Goal: Use online tool/utility: Utilize a website feature to perform a specific function

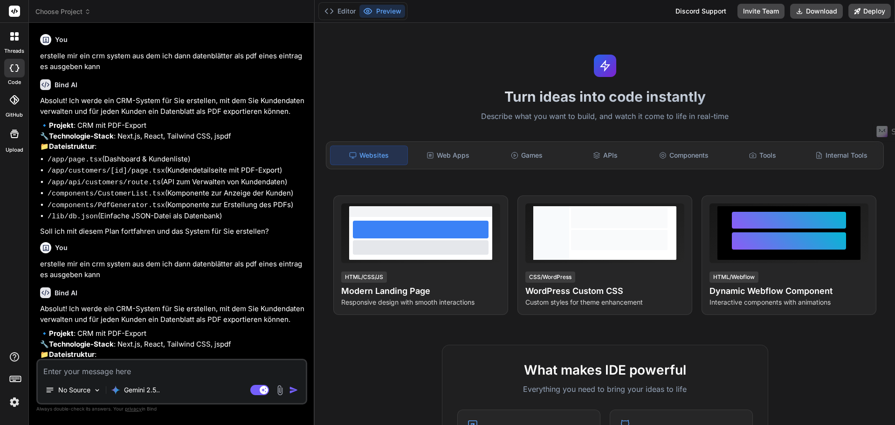
scroll to position [29, 0]
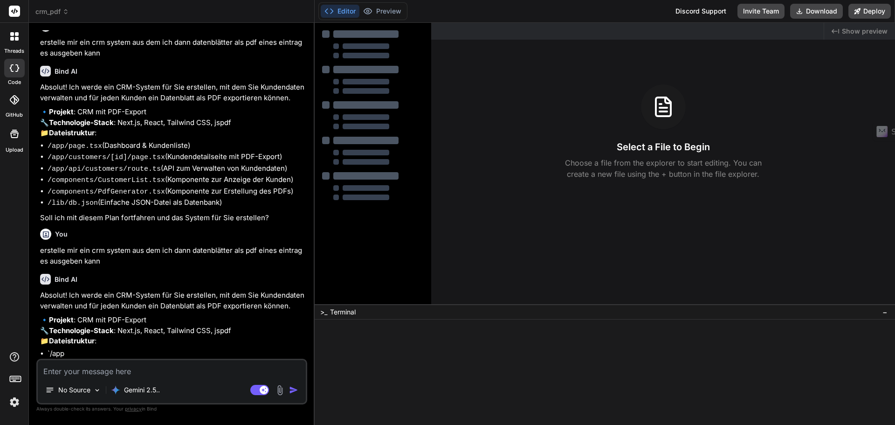
type textarea "x"
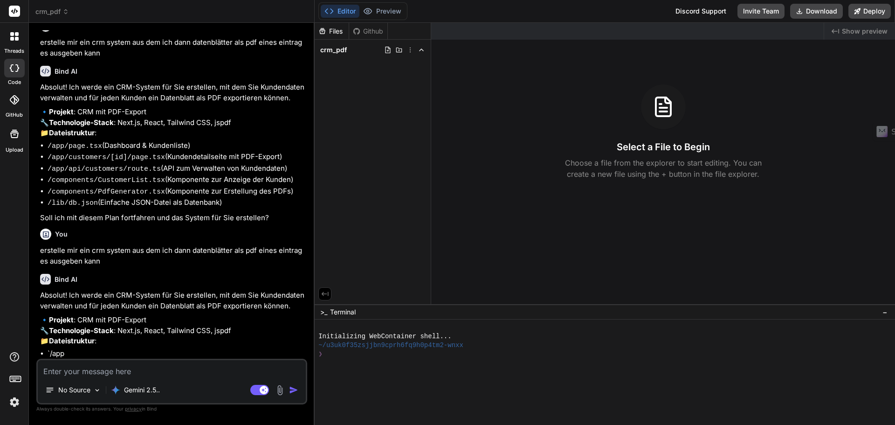
click at [126, 376] on textarea at bounding box center [172, 368] width 268 height 17
click at [144, 371] on textarea at bounding box center [172, 368] width 268 height 17
type textarea "b"
type textarea "x"
type textarea "bi"
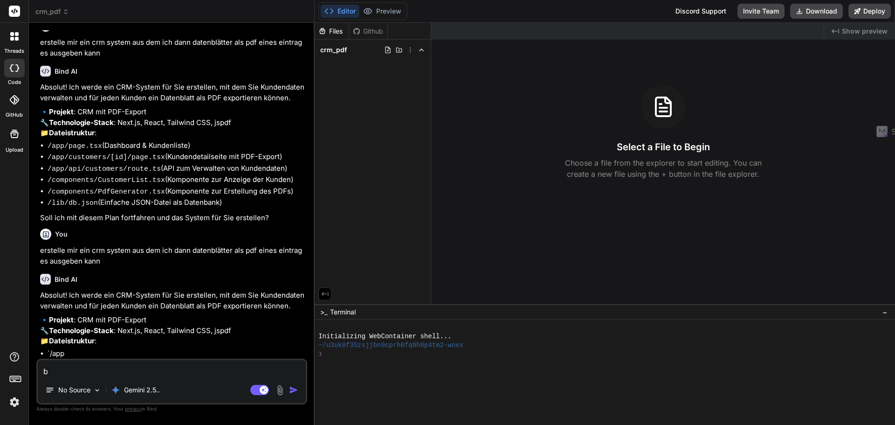
type textarea "x"
type textarea "bit"
type textarea "x"
type textarea "bitt"
type textarea "x"
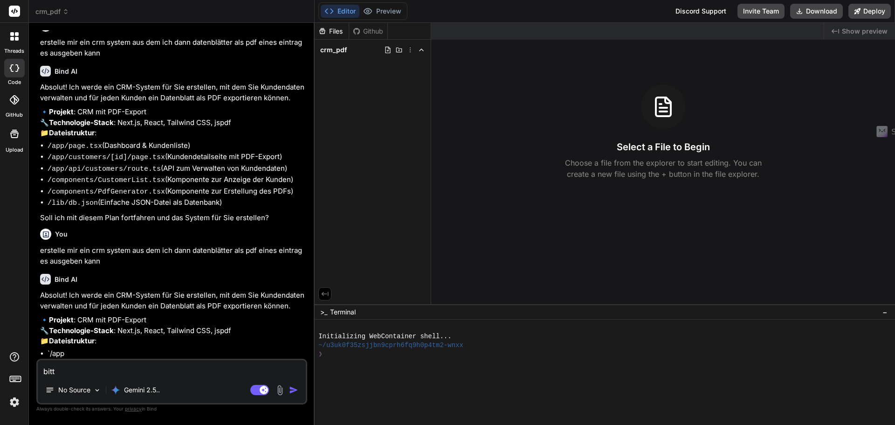
type textarea "bitte"
type textarea "x"
type textarea "bitte"
type textarea "x"
type textarea "bitte n"
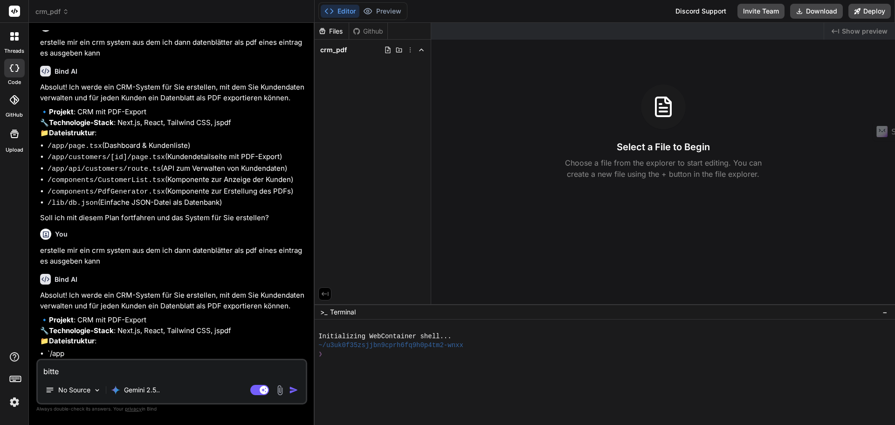
type textarea "x"
type textarea "bitte no"
type textarea "x"
type textarea "bitte noc"
type textarea "x"
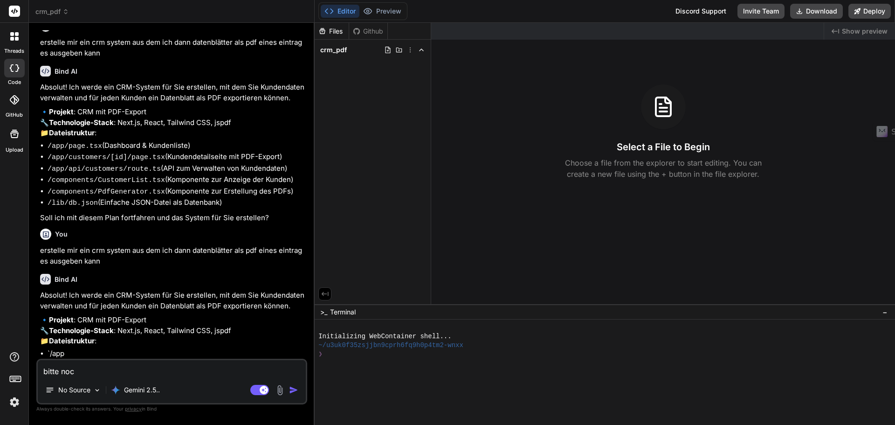
type textarea "bitte noch"
type textarea "x"
type textarea "bitte nochm"
type textarea "x"
type textarea "bitte nochma"
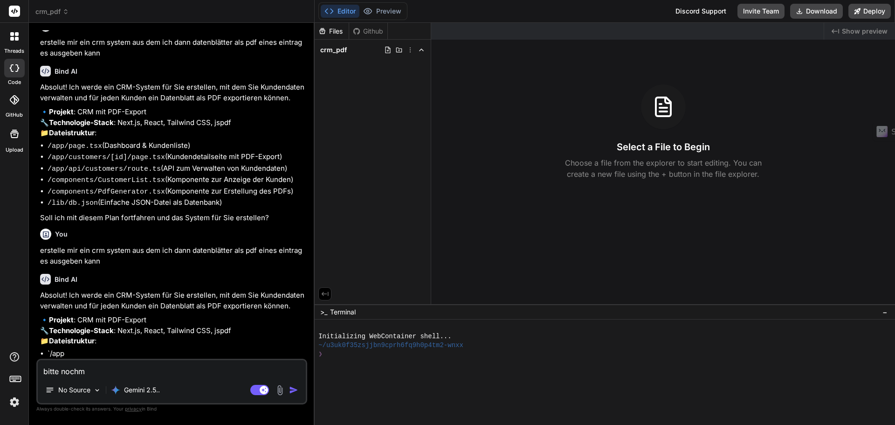
type textarea "x"
type textarea "bitte nochmal"
type textarea "x"
type textarea "bitte nochmal"
type textarea "x"
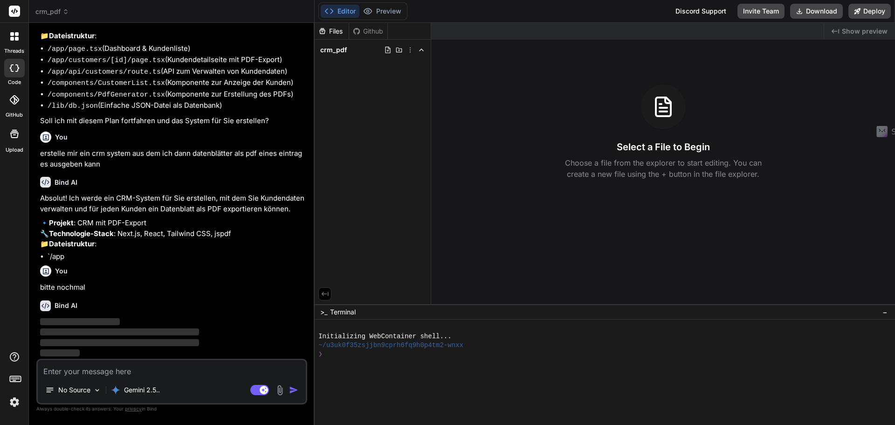
scroll to position [126, 0]
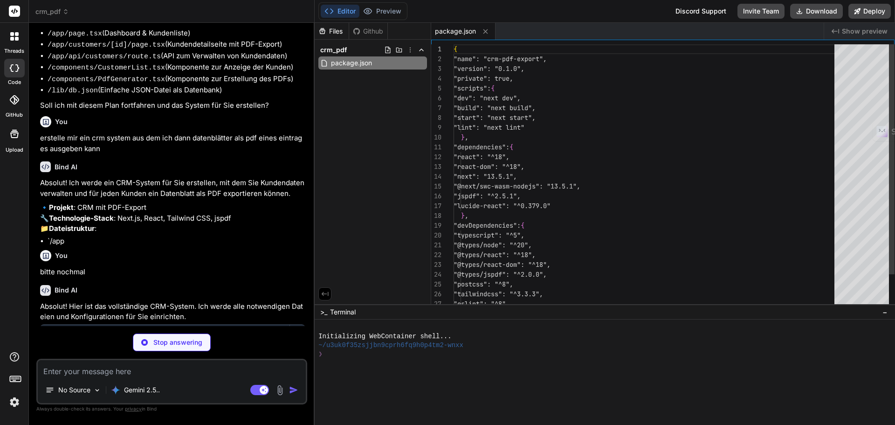
type textarea "x"
type textarea "/** @type {import('next').NextConfig} */ const nextConfig = {} module.exports =…"
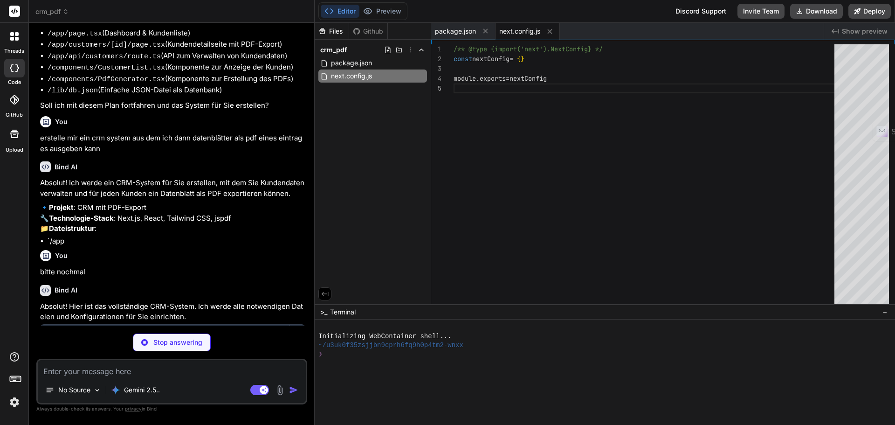
type textarea "x"
type textarea "}, plugins: [], } export default config"
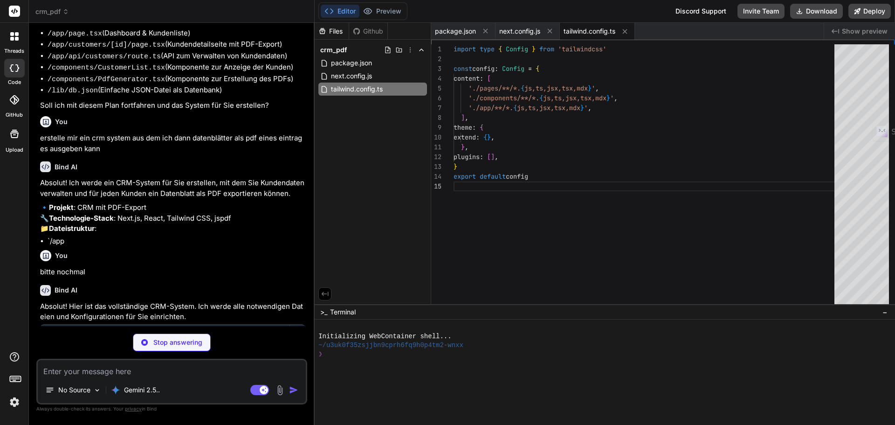
type textarea "x"
type textarea "module.exports = { plugins: { tailwindcss: {}, autoprefixer: {}, }, }"
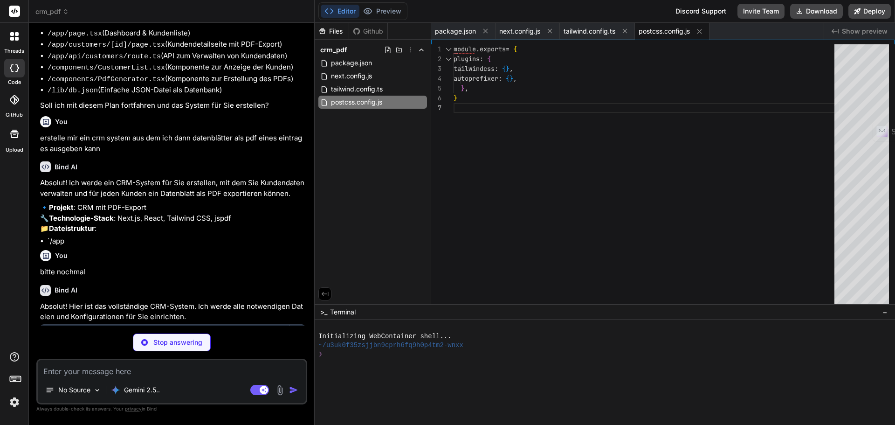
type textarea "x"
type textarea "], "paths": { "@/*": ["./*"] } }, "include": ["next-env.d.ts", "**/*.ts", "**/*…"
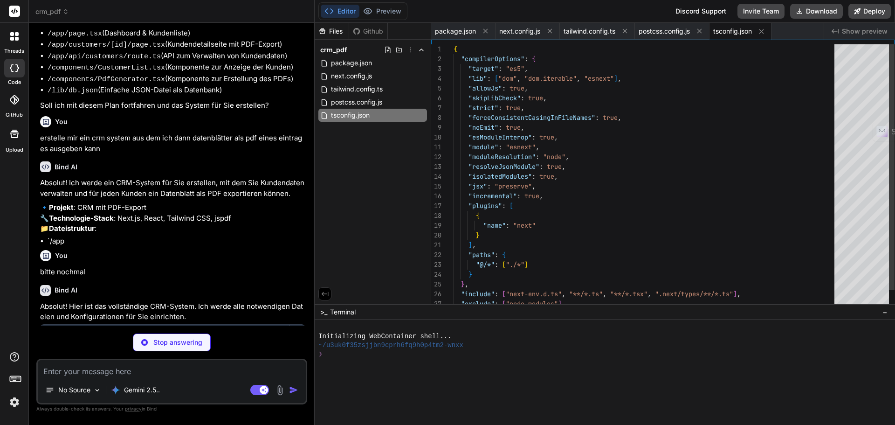
type textarea "x"
type textarea "@tailwind base; @tailwind components; @tailwind utilities;"
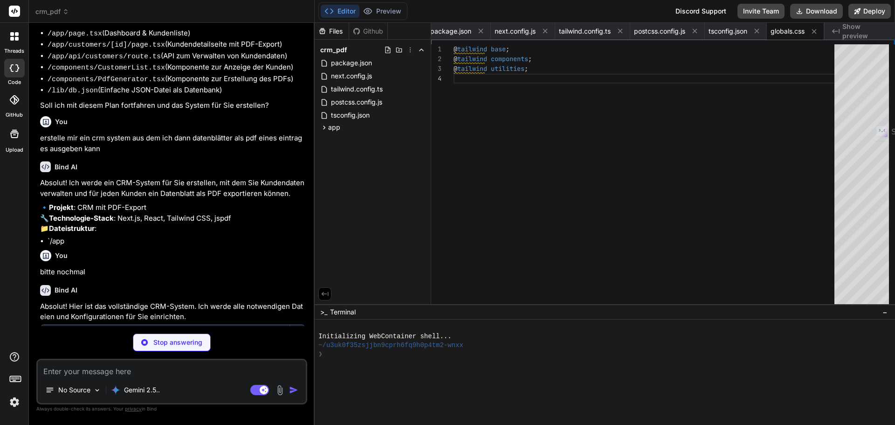
type textarea "x"
type textarea "<div className="container mx-auto p-4 sm:p-6 lg:p-8"> {children} </div> </main>…"
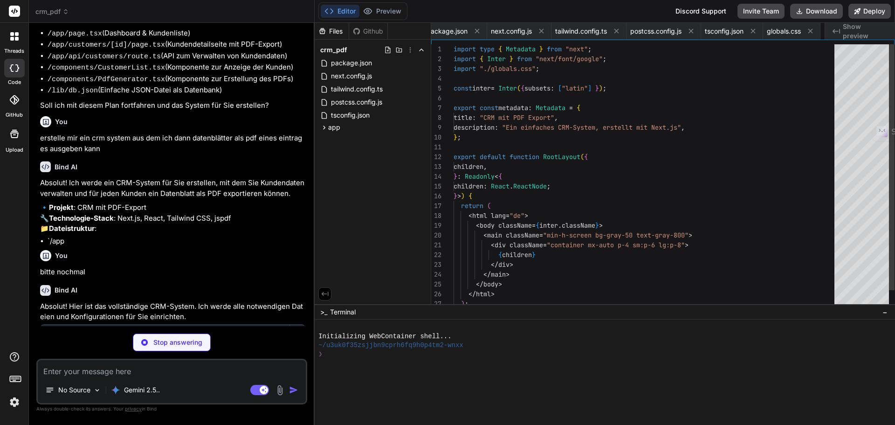
scroll to position [0, 64]
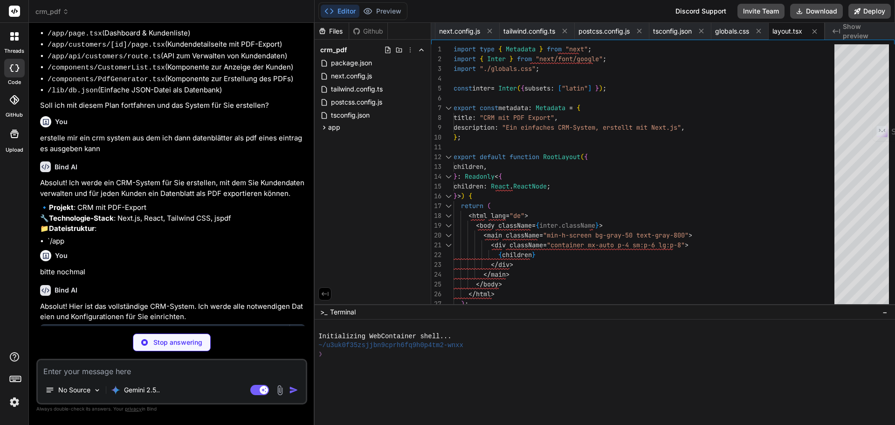
type textarea "x"
type textarea "} ]"
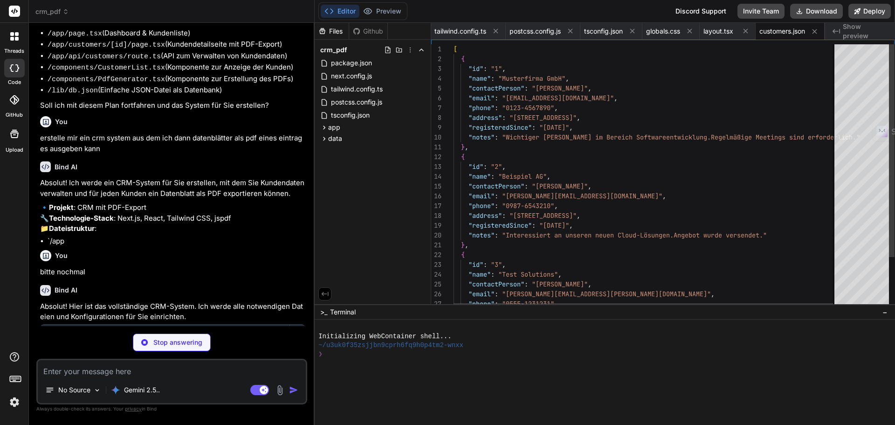
type textarea "x"
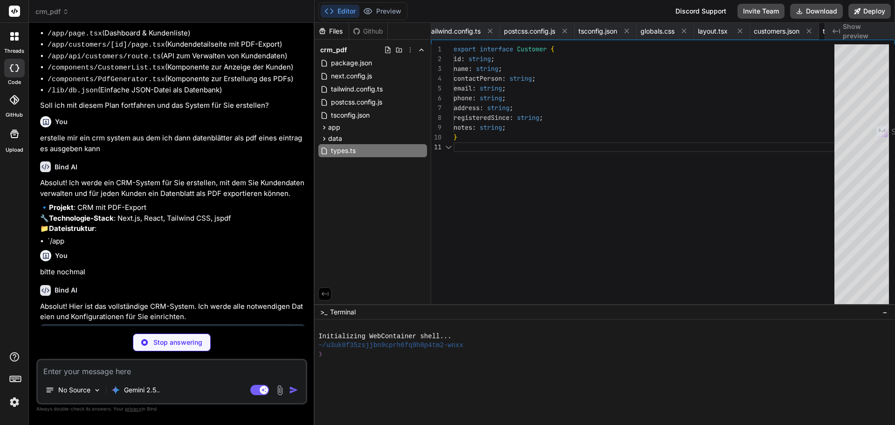
scroll to position [0, 191]
type textarea "x"
type textarea "<CustomerList customers={customers} /> </div> ); }"
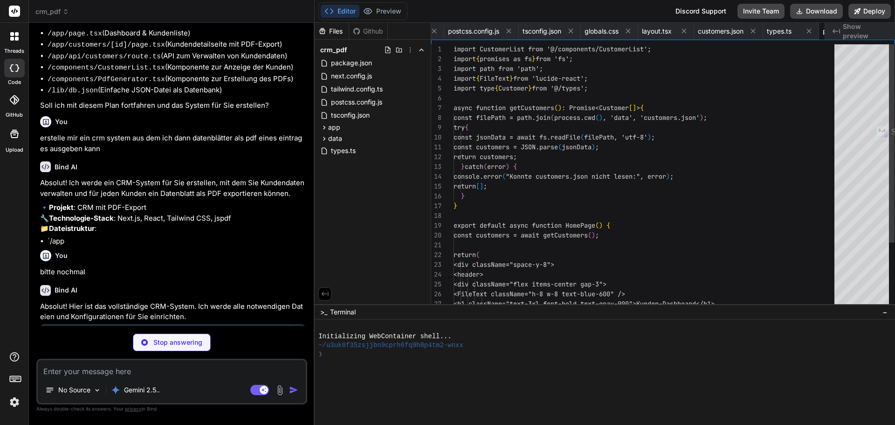
scroll to position [0, 247]
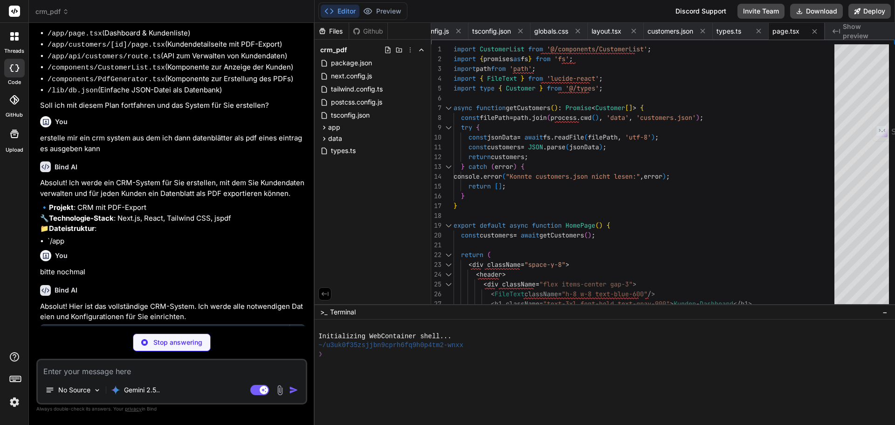
type textarea "x"
type textarea "</div> </Link> </li> ))} </ul> </div> ); }"
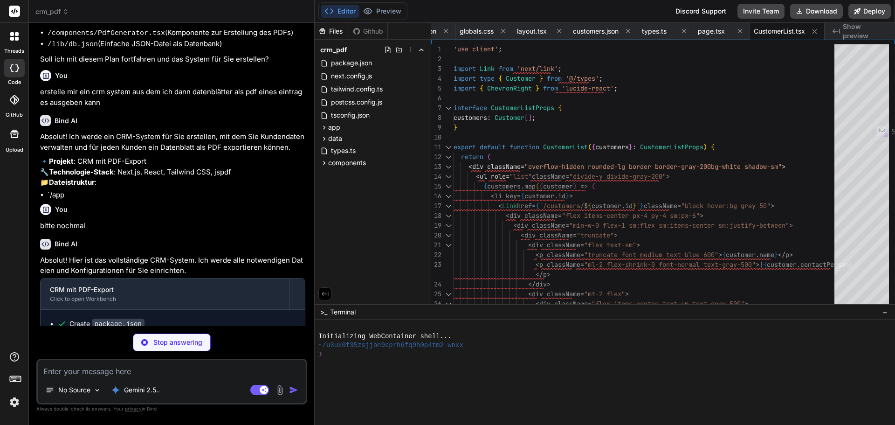
scroll to position [266, 0]
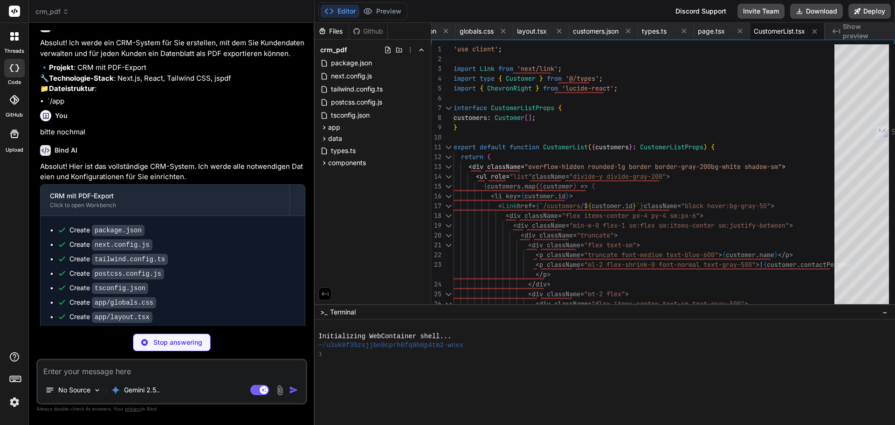
type textarea "x"
type textarea "notes}</dd> </div> </dl> </div> </div> </div> ); }"
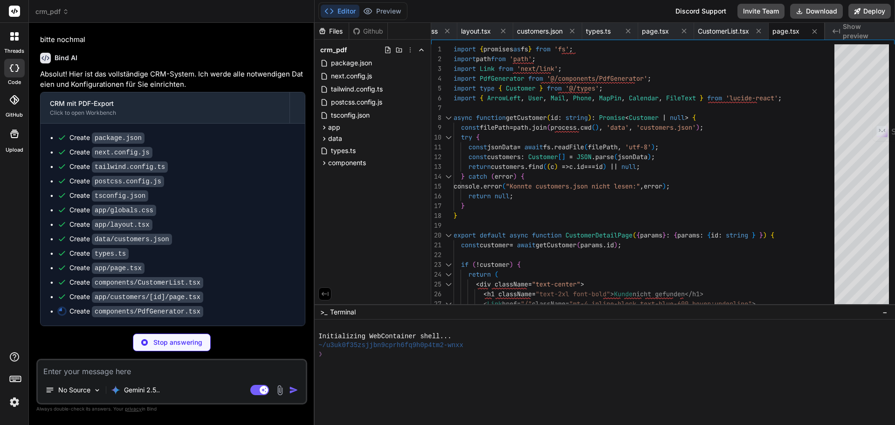
scroll to position [373, 0]
type textarea "x"
type textarea "</button> ); }"
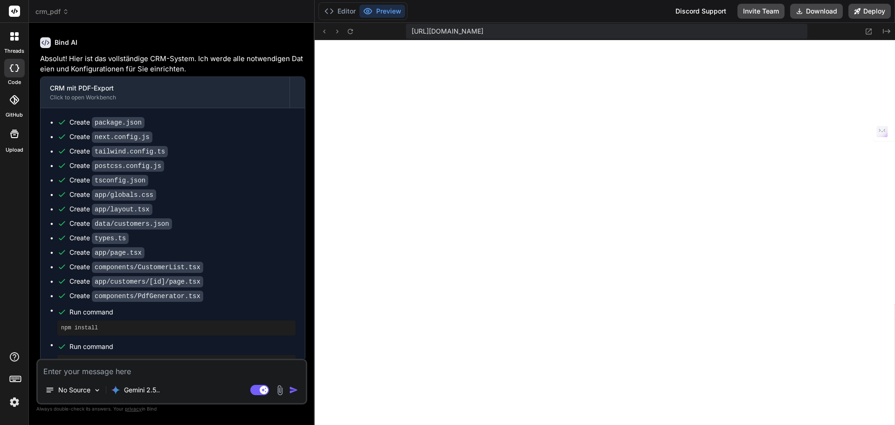
scroll to position [1523, 0]
click at [142, 387] on p "Gemini 2.5.." at bounding box center [142, 389] width 36 height 9
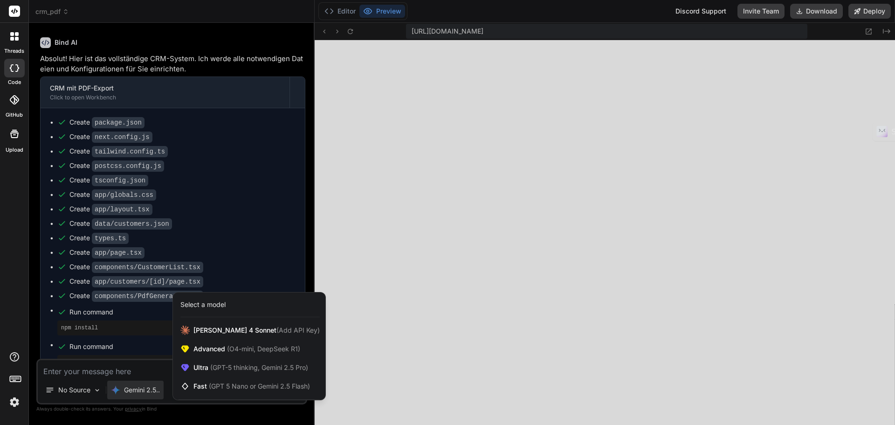
click at [216, 306] on div "Select a model" at bounding box center [202, 304] width 45 height 9
click at [214, 369] on span "(GPT-5 thinking, Gemini 2.5 Pro)" at bounding box center [258, 367] width 100 height 8
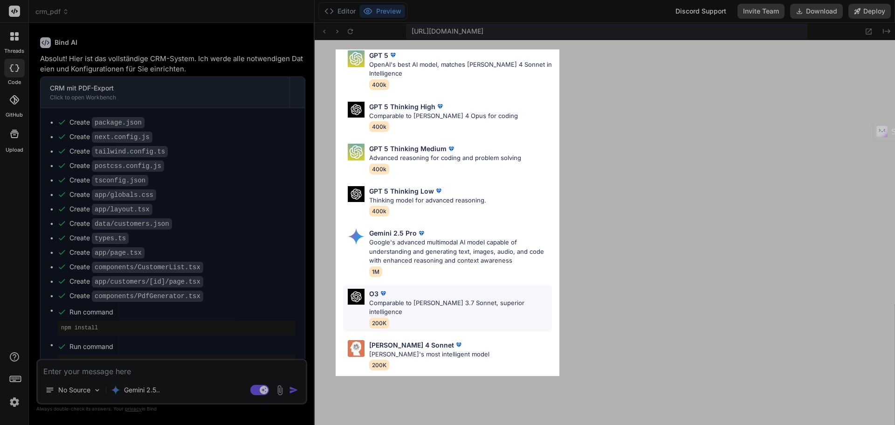
scroll to position [75, 0]
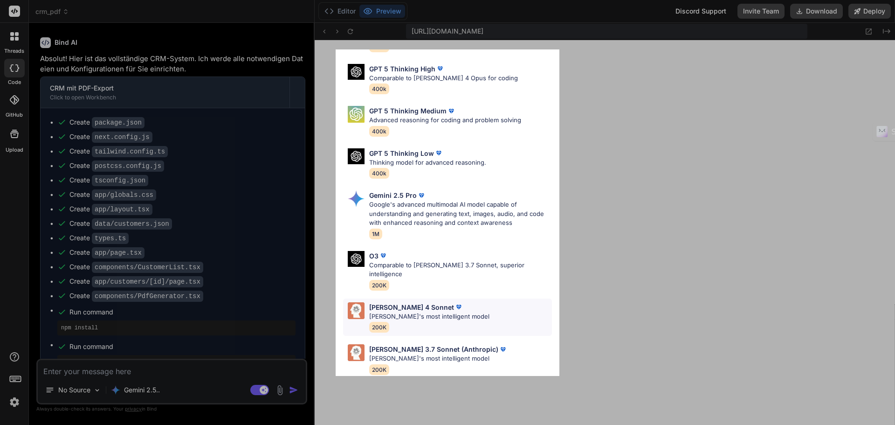
click at [438, 312] on p "[PERSON_NAME]'s most intelligent model" at bounding box center [429, 316] width 120 height 9
type textarea "x"
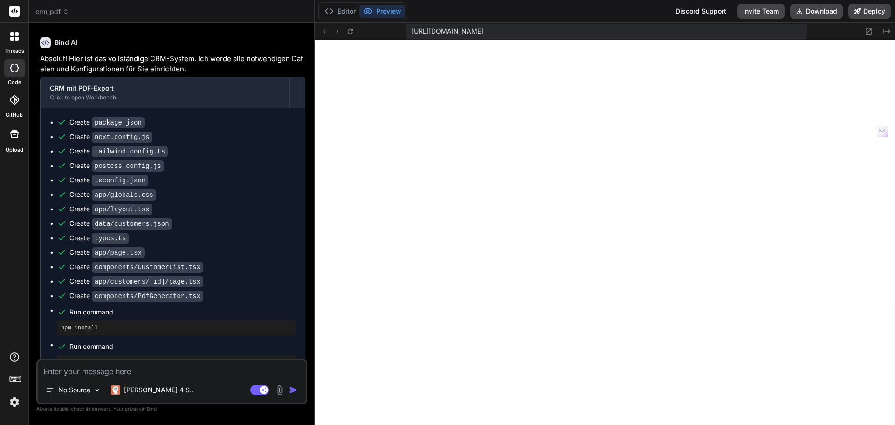
click at [168, 373] on textarea at bounding box center [172, 368] width 268 height 17
type textarea "n"
type textarea "x"
type textarea "no"
type textarea "x"
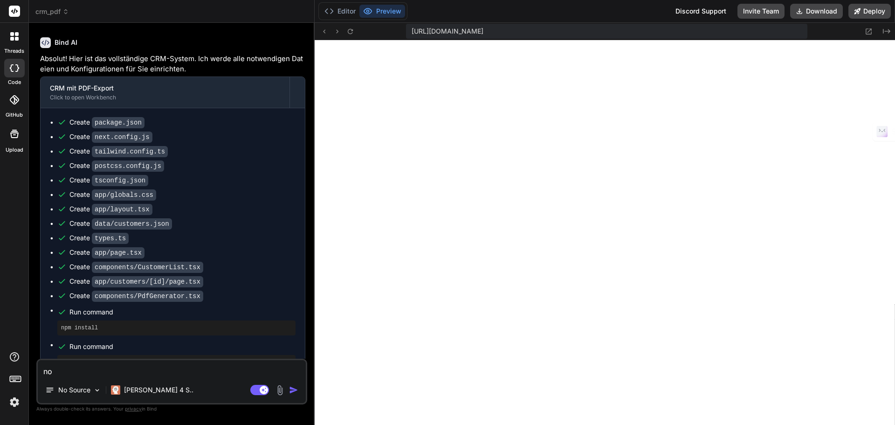
type textarea "noc"
type textarea "x"
type textarea "noch"
type textarea "x"
type textarea "nochm"
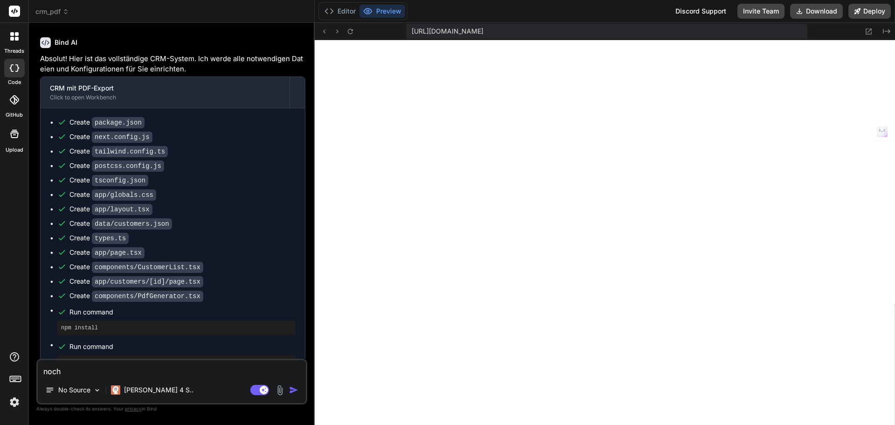
type textarea "x"
type textarea "nochma"
type textarea "x"
type textarea "nochmal"
type textarea "x"
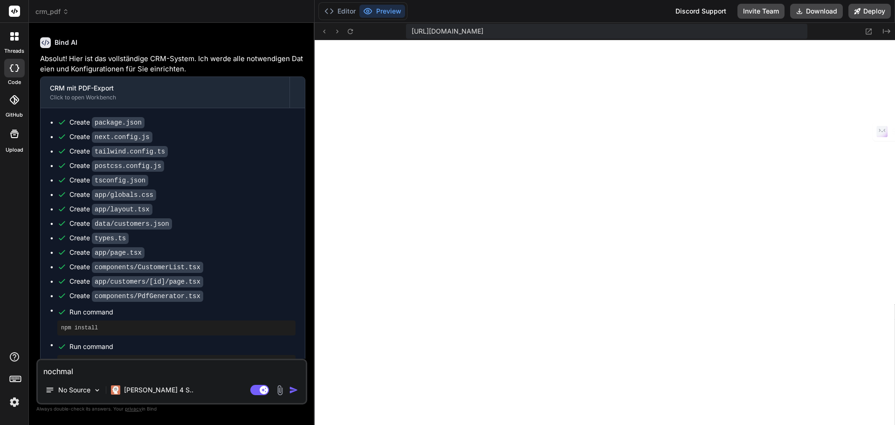
type textarea "nochmal"
type textarea "x"
type textarea "nochmal a"
type textarea "x"
type textarea "nochmal au"
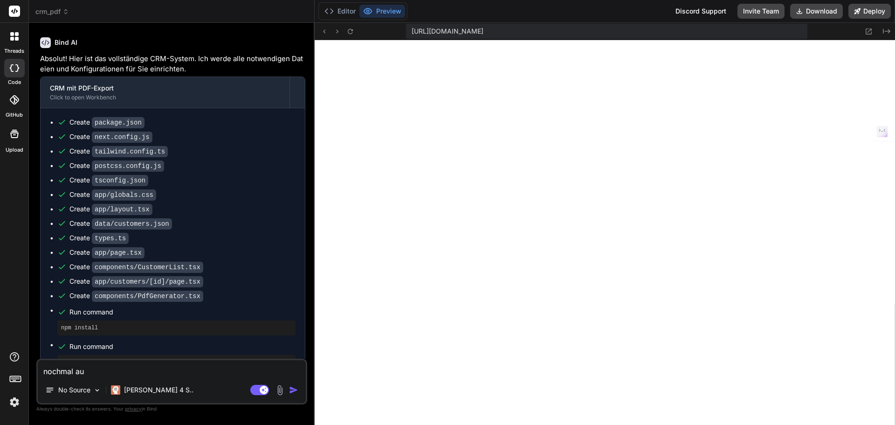
type textarea "x"
type textarea "nochmal aus"
type textarea "x"
type textarea "nochmal ausg"
type textarea "x"
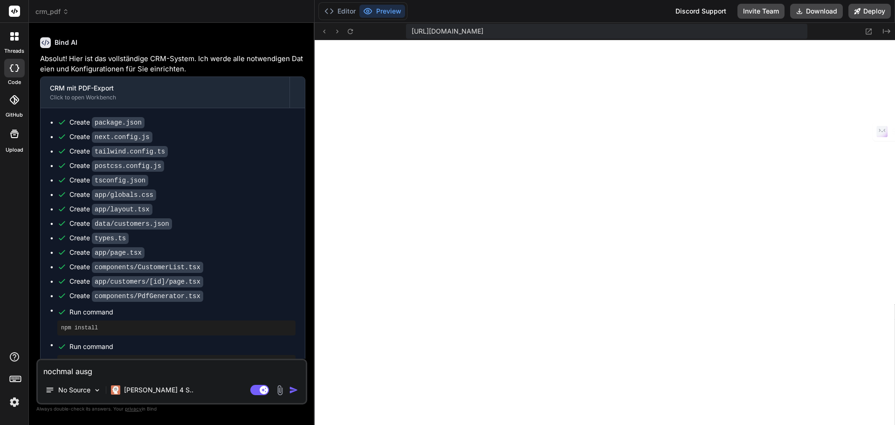
type textarea "nochmal ausge"
type textarea "x"
type textarea "nochmal ausgeb"
type textarea "x"
type textarea "nochmal ausgebe"
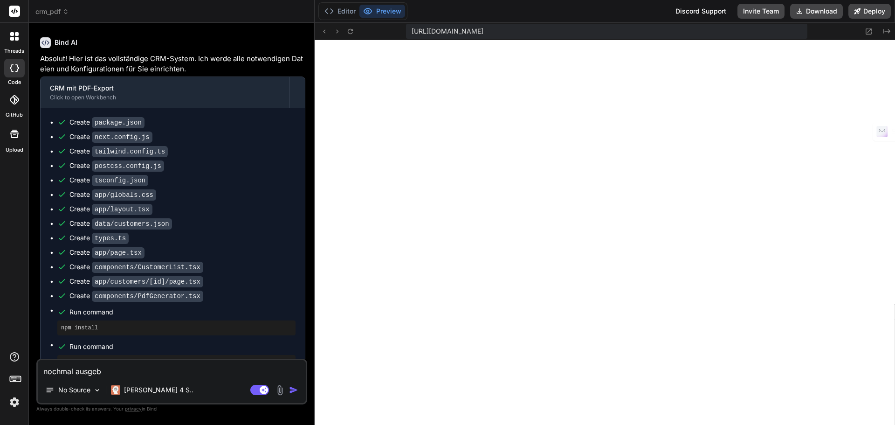
type textarea "x"
type textarea "nochmal ausgeben"
type textarea "x"
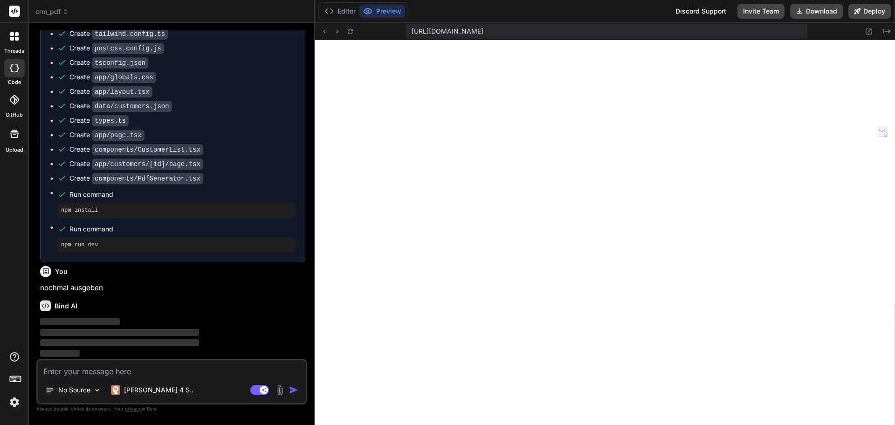
scroll to position [473, 0]
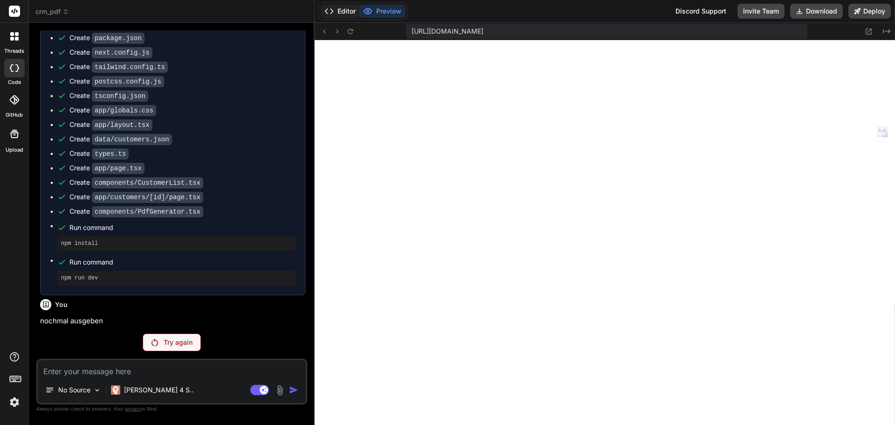
click at [339, 8] on button "Editor" at bounding box center [340, 11] width 39 height 13
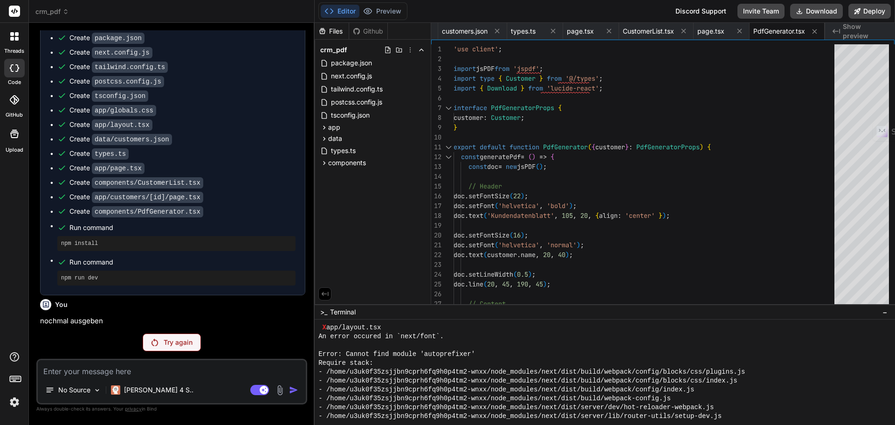
scroll to position [591, 0]
click at [378, 10] on button "Preview" at bounding box center [382, 11] width 46 height 13
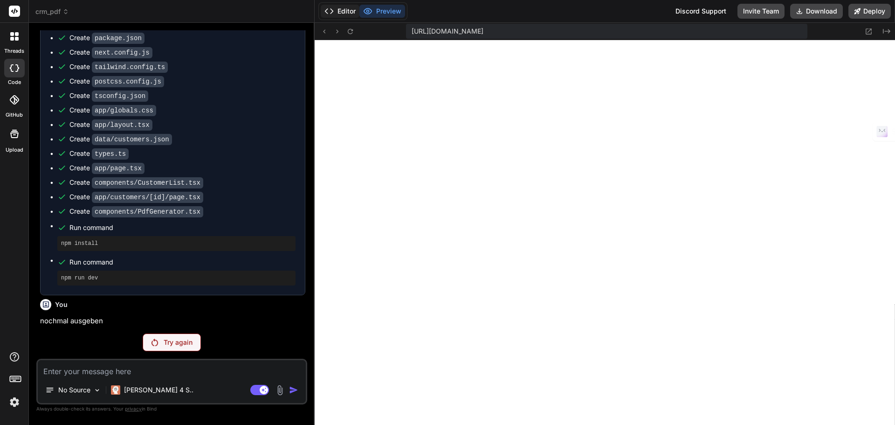
click at [339, 6] on button "Editor" at bounding box center [340, 11] width 39 height 13
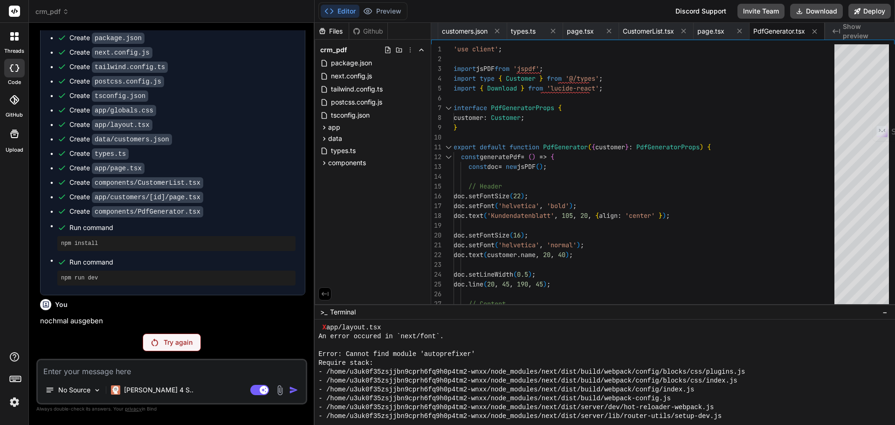
click at [158, 339] on img at bounding box center [154, 341] width 7 height 7
click at [157, 341] on img at bounding box center [154, 341] width 7 height 7
click at [142, 386] on p "[PERSON_NAME] 4 S.." at bounding box center [158, 389] width 69 height 9
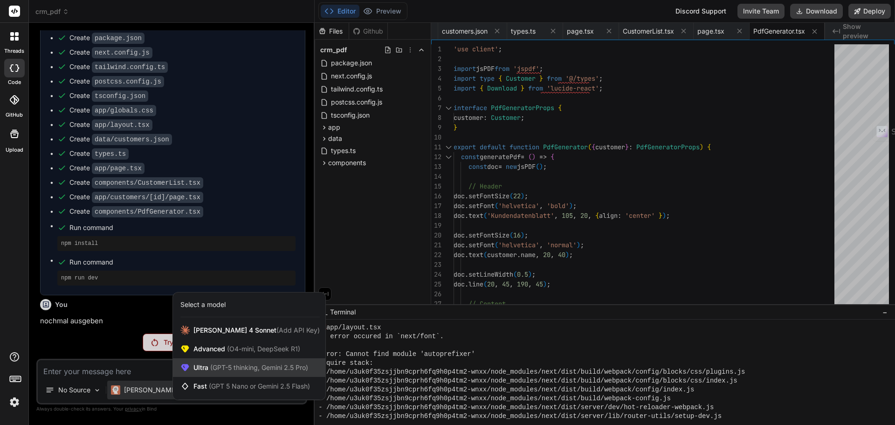
click at [216, 370] on span "(GPT-5 thinking, Gemini 2.5 Pro)" at bounding box center [258, 367] width 100 height 8
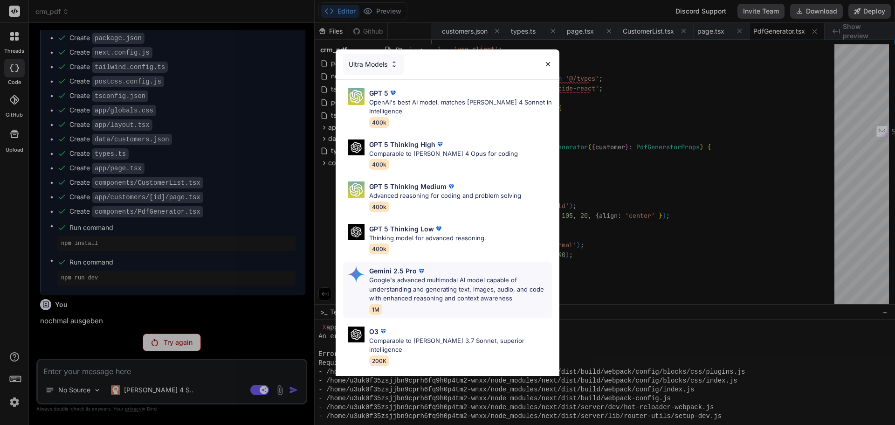
click at [403, 282] on p "Google's advanced multimodal AI model capable of understanding and generating t…" at bounding box center [460, 288] width 183 height 27
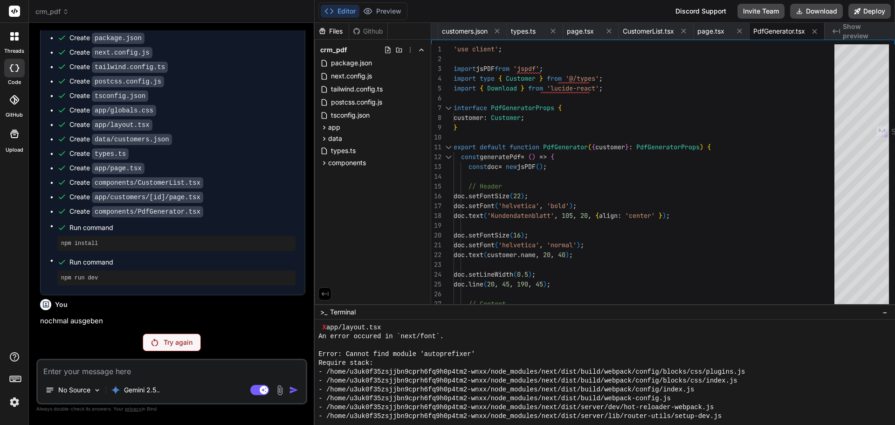
click at [182, 345] on p "Try again" at bounding box center [178, 341] width 29 height 9
click at [133, 385] on p "Gemini 2.5.." at bounding box center [142, 389] width 36 height 9
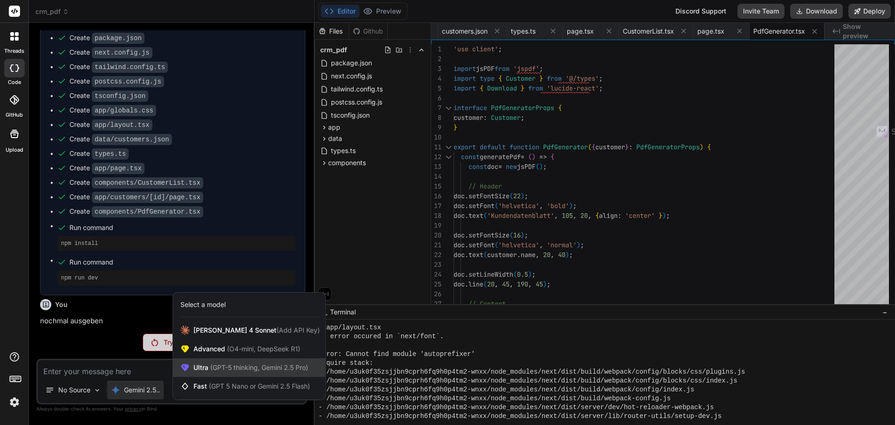
click at [231, 360] on div "Ultra (GPT-5 thinking, Gemini 2.5 Pro)" at bounding box center [249, 367] width 152 height 19
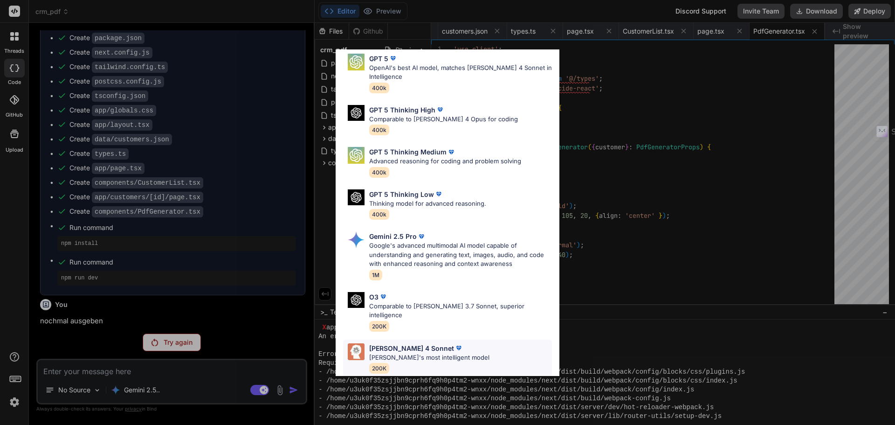
scroll to position [75, 0]
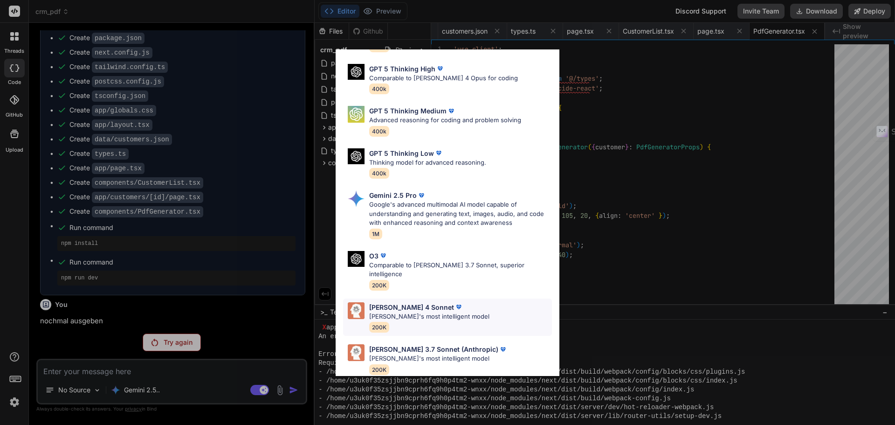
click at [452, 312] on p "[PERSON_NAME]'s most intelligent model" at bounding box center [429, 316] width 120 height 9
type textarea "x"
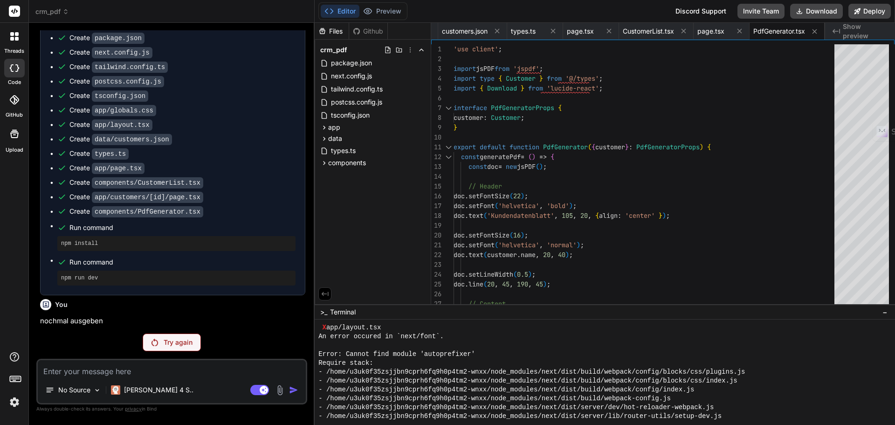
click at [388, 4] on div "Editor Preview" at bounding box center [362, 11] width 89 height 18
click at [389, 9] on button "Preview" at bounding box center [382, 11] width 46 height 13
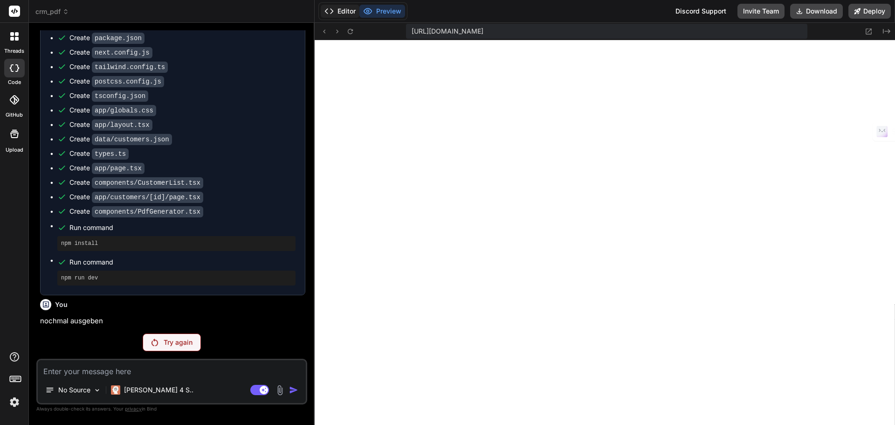
click at [334, 11] on icon at bounding box center [328, 11] width 9 height 9
